Goal: Navigation & Orientation: Find specific page/section

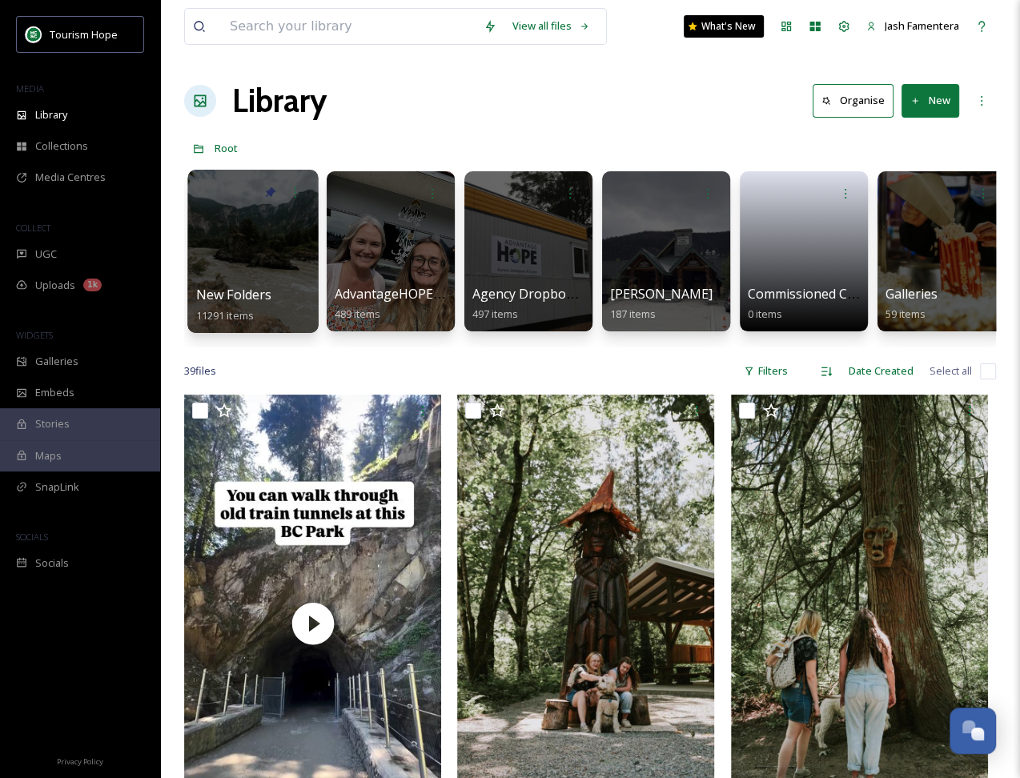
click at [275, 231] on div at bounding box center [252, 251] width 130 height 163
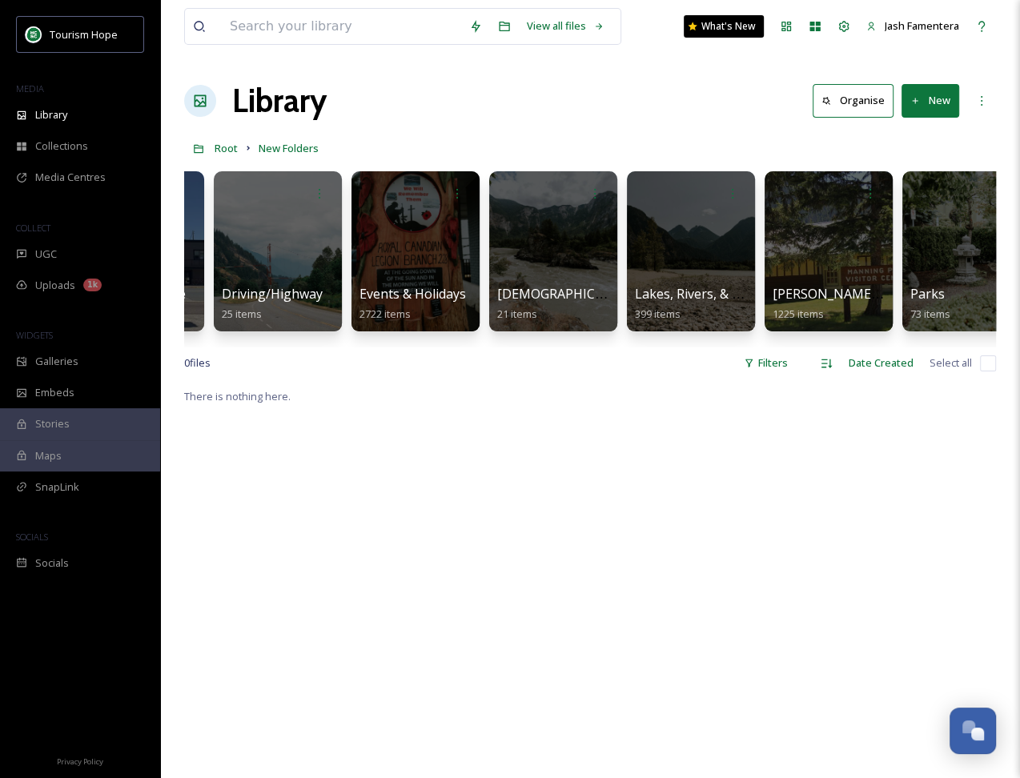
scroll to position [0, 921]
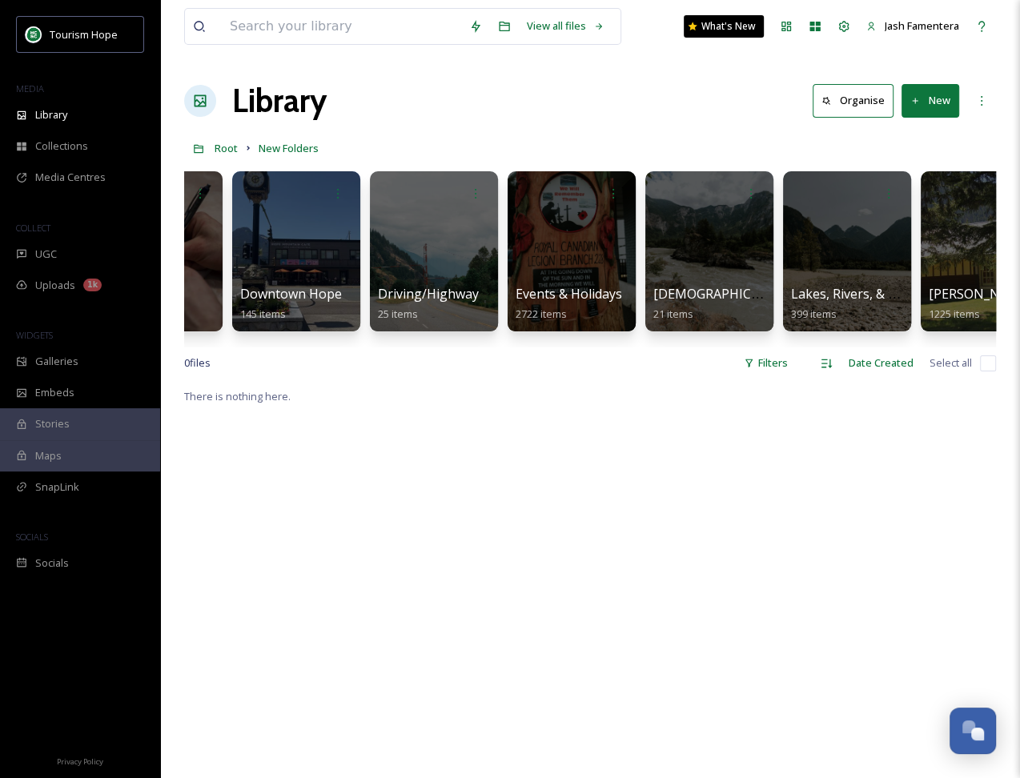
click at [556, 255] on div at bounding box center [572, 251] width 128 height 160
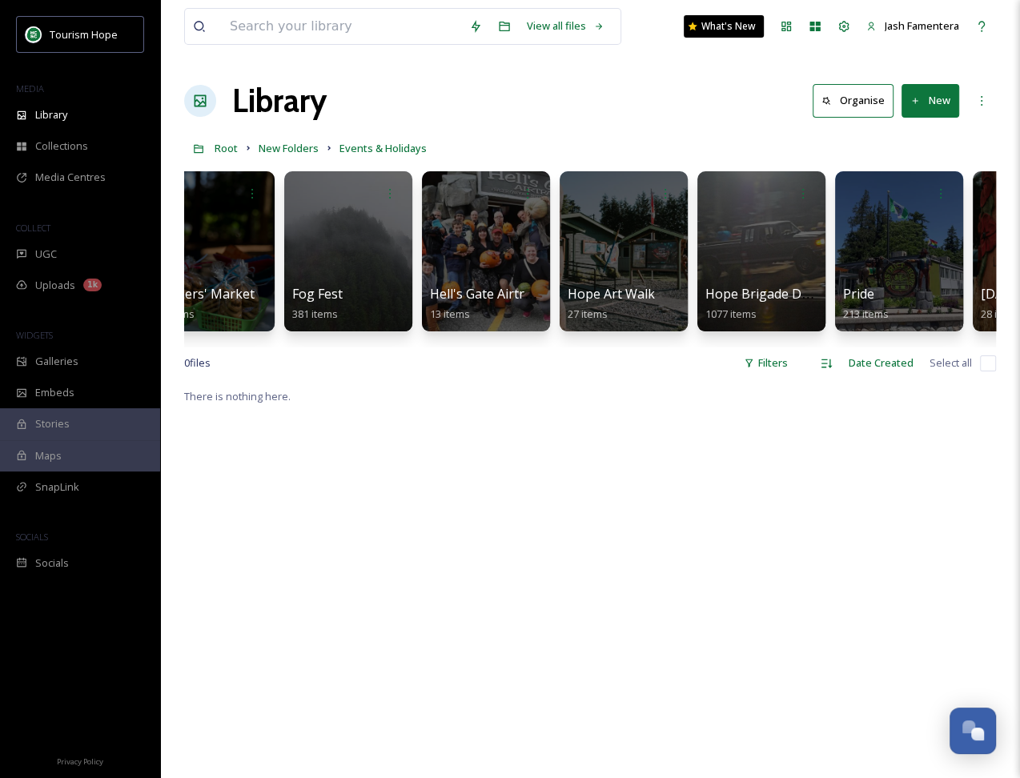
scroll to position [0, 771]
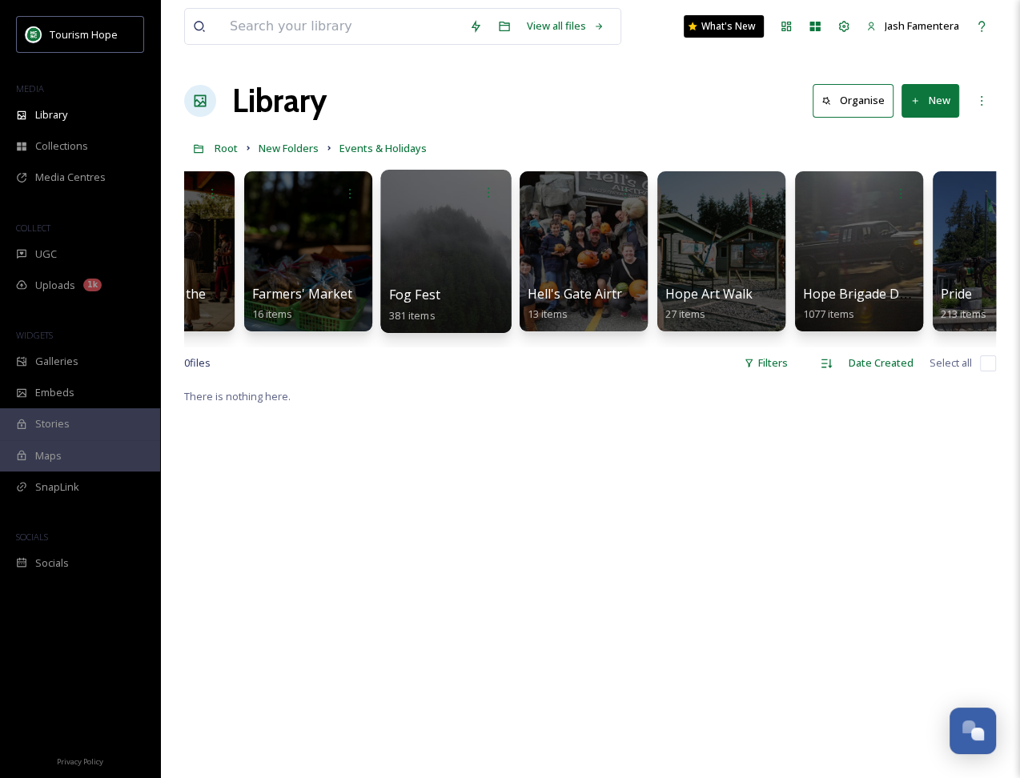
click at [443, 249] on div at bounding box center [445, 251] width 130 height 163
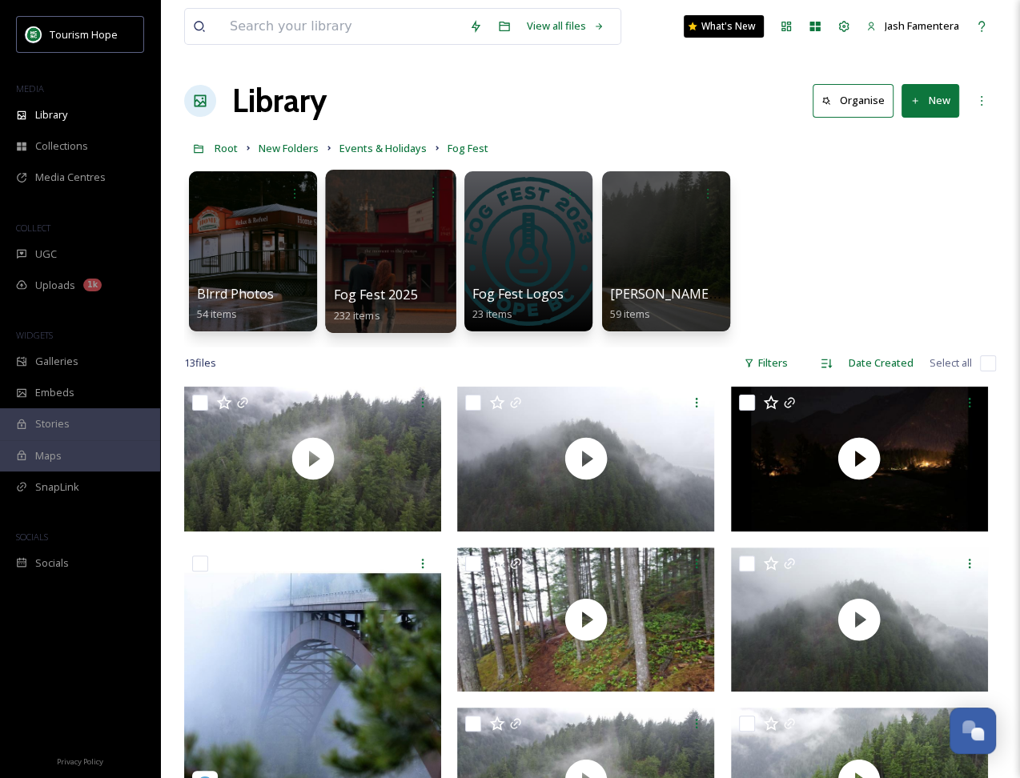
click at [363, 276] on div at bounding box center [390, 251] width 130 height 163
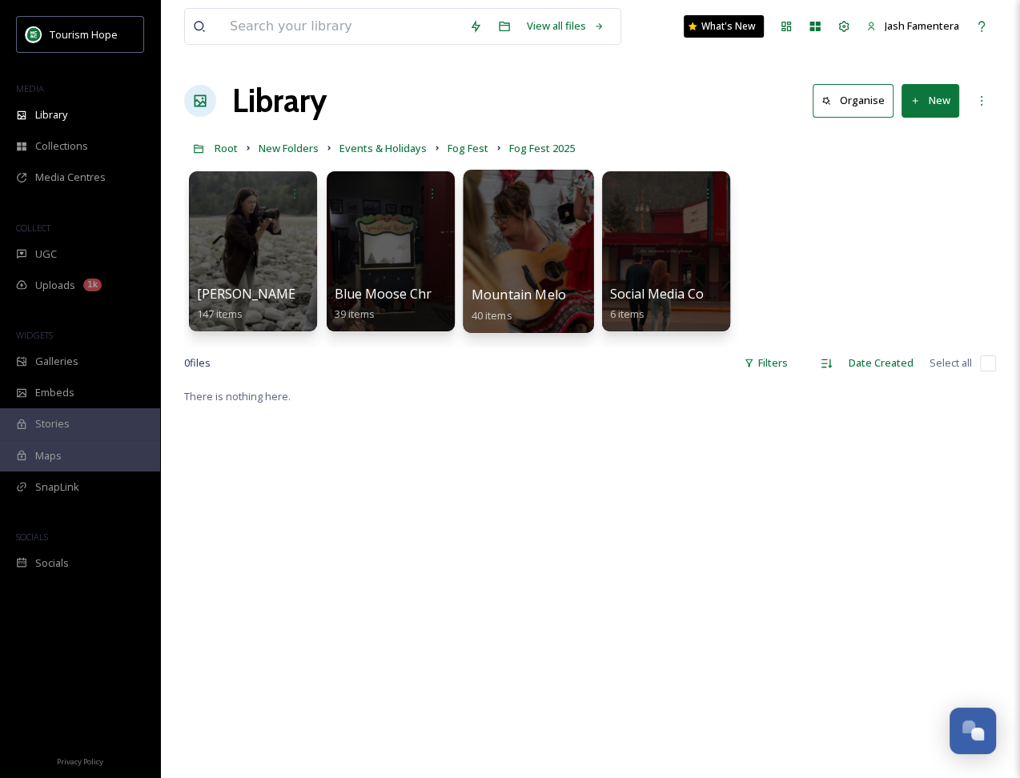
click at [503, 239] on div at bounding box center [528, 251] width 130 height 163
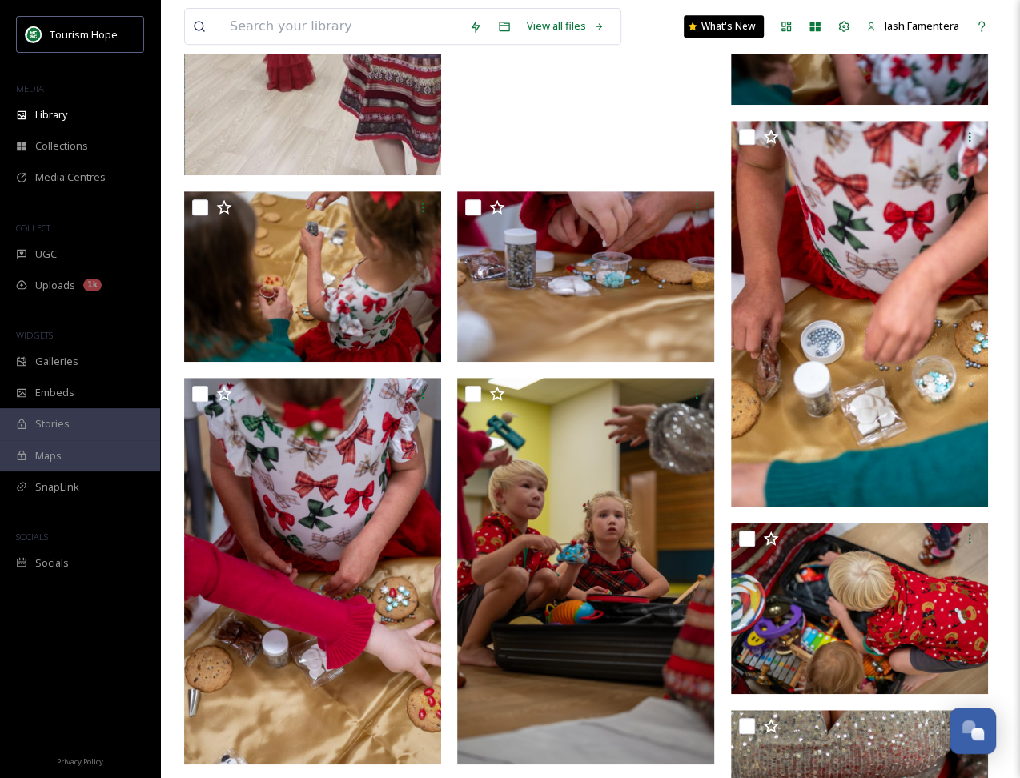
scroll to position [521, 0]
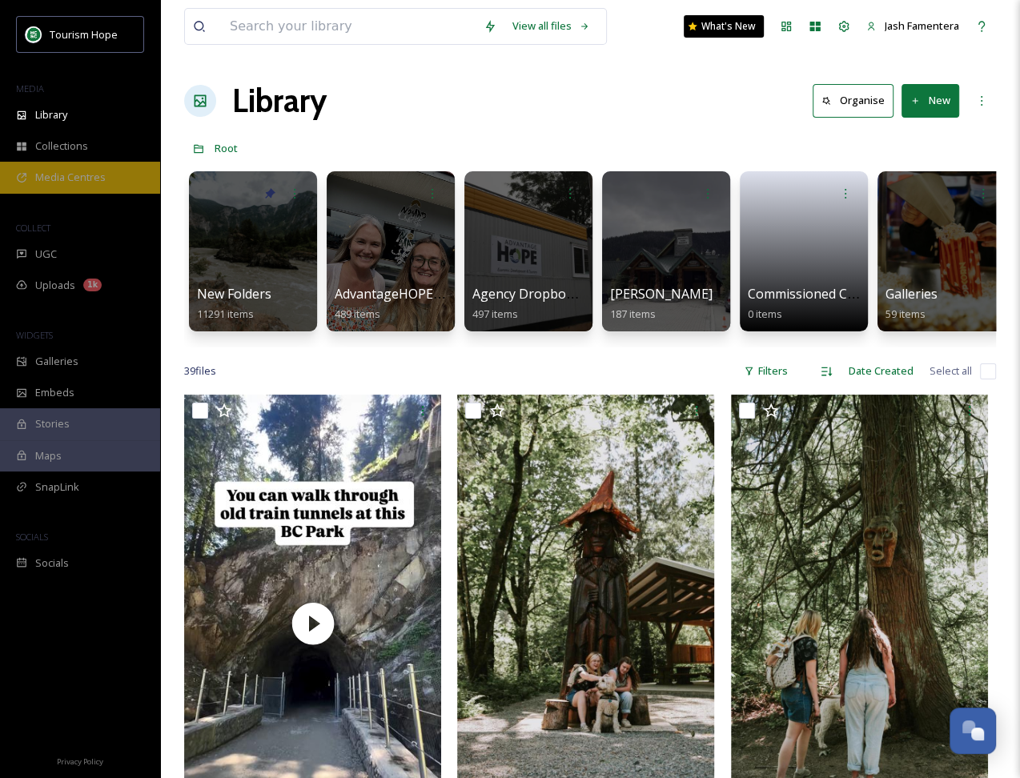
click at [121, 183] on div "Media Centres" at bounding box center [80, 177] width 160 height 31
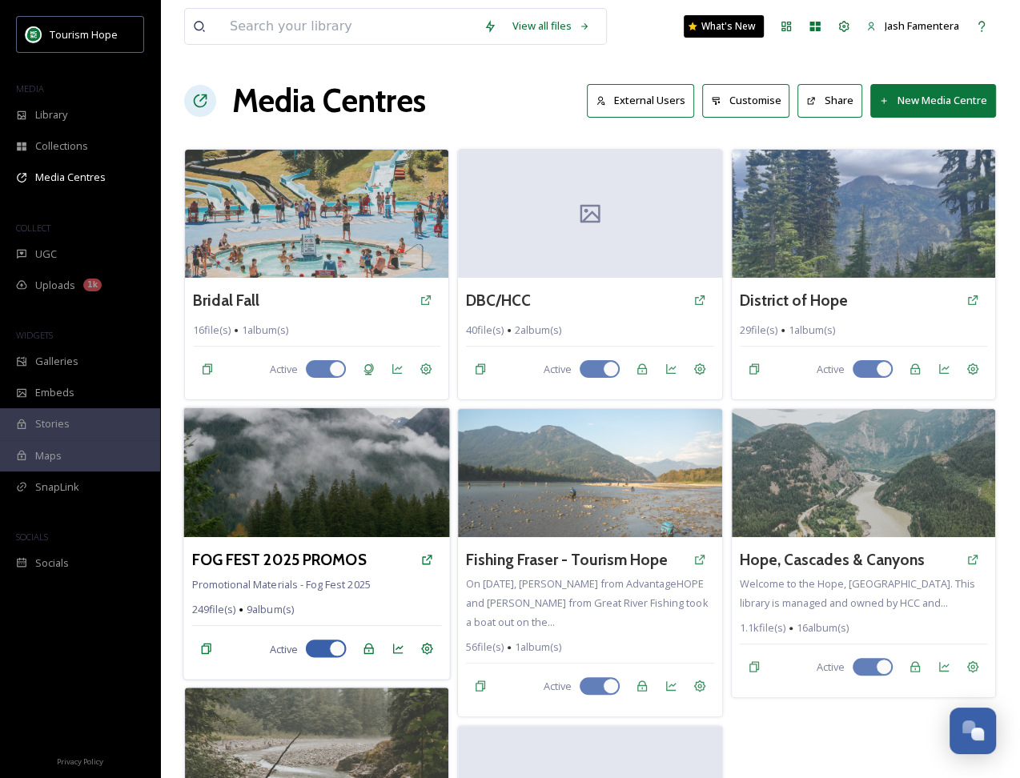
click at [356, 545] on div "FOG FEST 2025 PROMOS" at bounding box center [316, 559] width 250 height 29
click at [348, 487] on img at bounding box center [316, 473] width 267 height 130
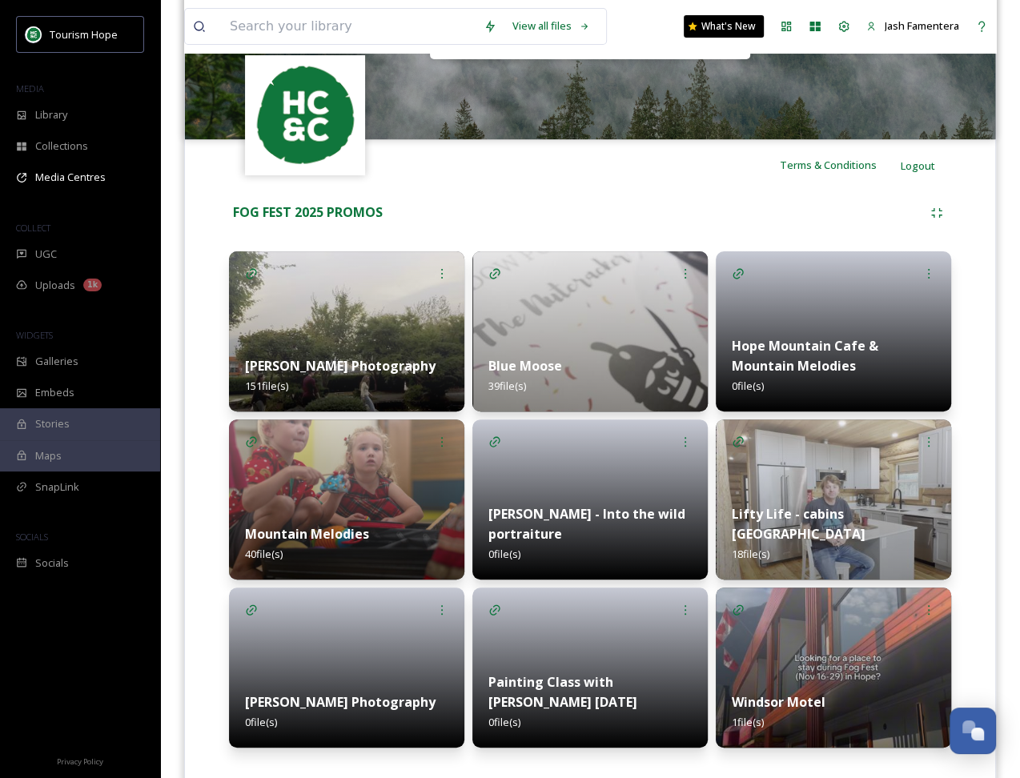
scroll to position [250, 0]
